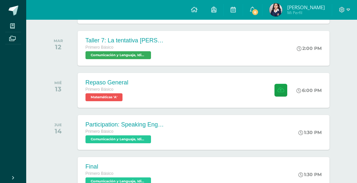
scroll to position [142, 0]
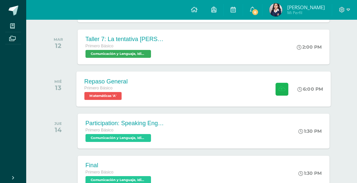
click at [276, 89] on button at bounding box center [282, 88] width 13 height 13
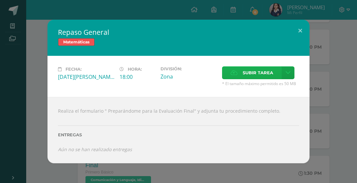
click at [257, 72] on span "Subir tarea" at bounding box center [258, 73] width 30 height 12
click at [0, 0] on input "Subir tarea" at bounding box center [0, 0] width 0 height 0
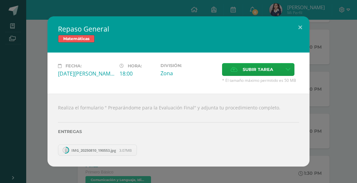
click at [222, 67] on form "Subir tarea * El tamaño máximo permitido es 50 MB" at bounding box center [261, 73] width 82 height 20
click at [249, 70] on span "Subir tarea" at bounding box center [258, 69] width 30 height 12
click at [0, 0] on input "Subir tarea" at bounding box center [0, 0] width 0 height 0
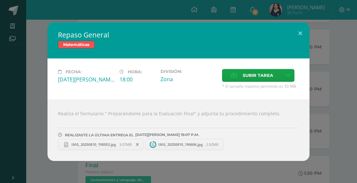
click at [125, 145] on span "3.07MB" at bounding box center [125, 144] width 12 height 5
click at [187, 143] on span "IMG_20250810_190606.jpg" at bounding box center [180, 144] width 51 height 5
click at [298, 36] on button at bounding box center [300, 33] width 19 height 22
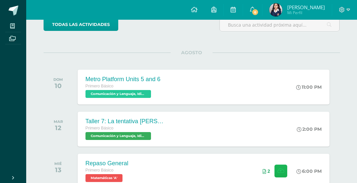
scroll to position [59, 0]
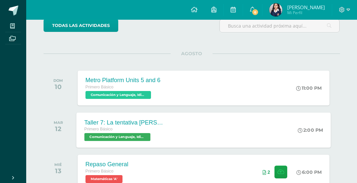
click at [298, 130] on icon at bounding box center [300, 129] width 5 height 5
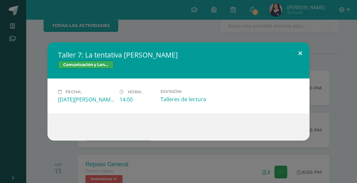
click at [299, 55] on button at bounding box center [300, 53] width 19 height 22
